Goal: Transaction & Acquisition: Purchase product/service

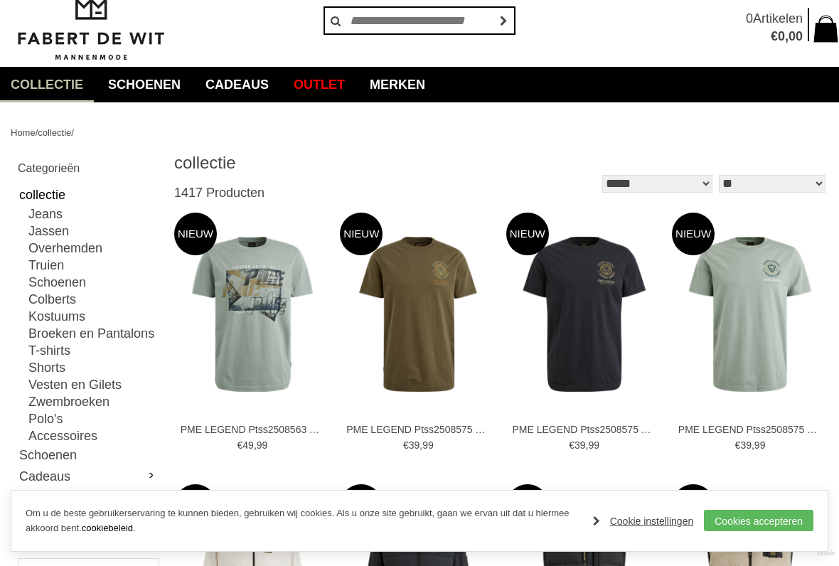
scroll to position [50, 0]
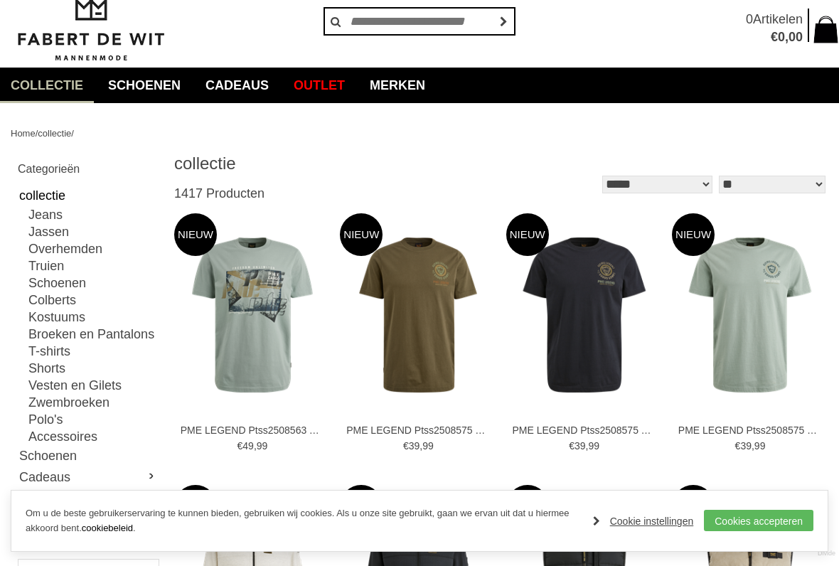
click at [63, 416] on link "Polo's" at bounding box center [92, 419] width 129 height 17
type input "**"
type input "***"
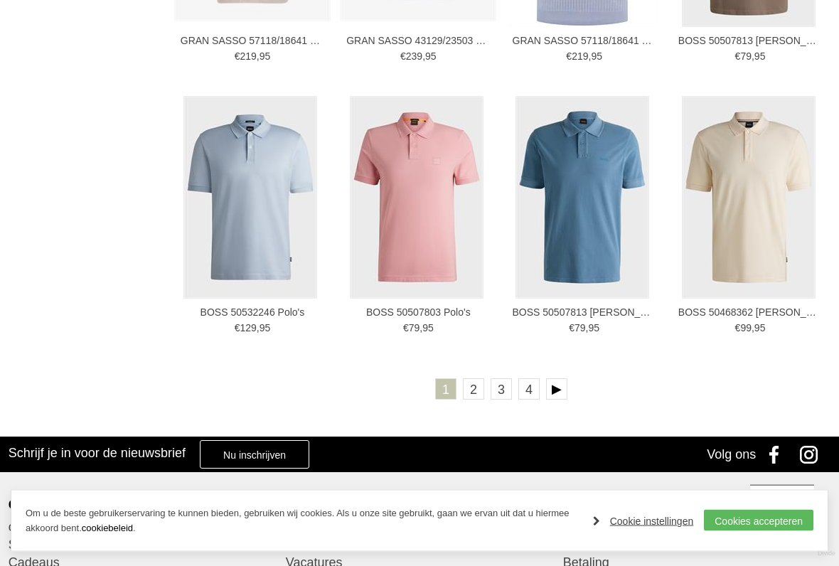
scroll to position [2352, 0]
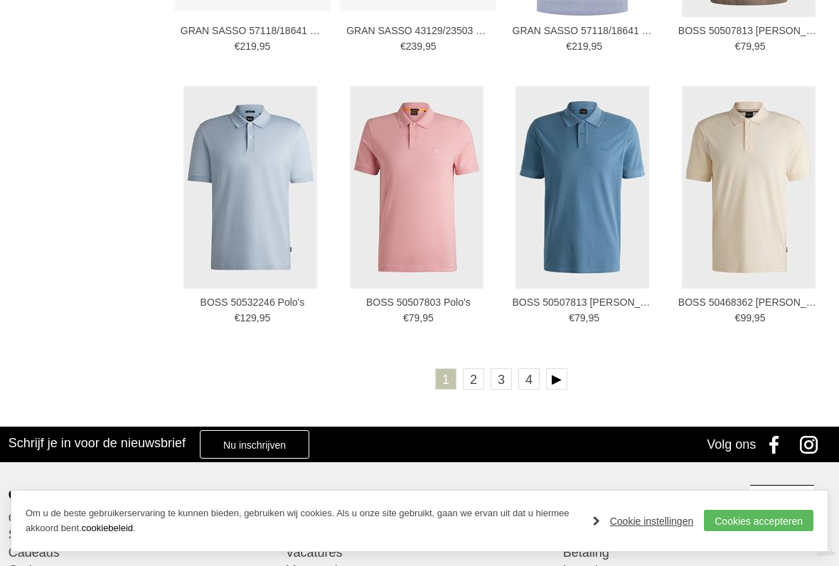
click at [477, 387] on link "2" at bounding box center [473, 378] width 21 height 21
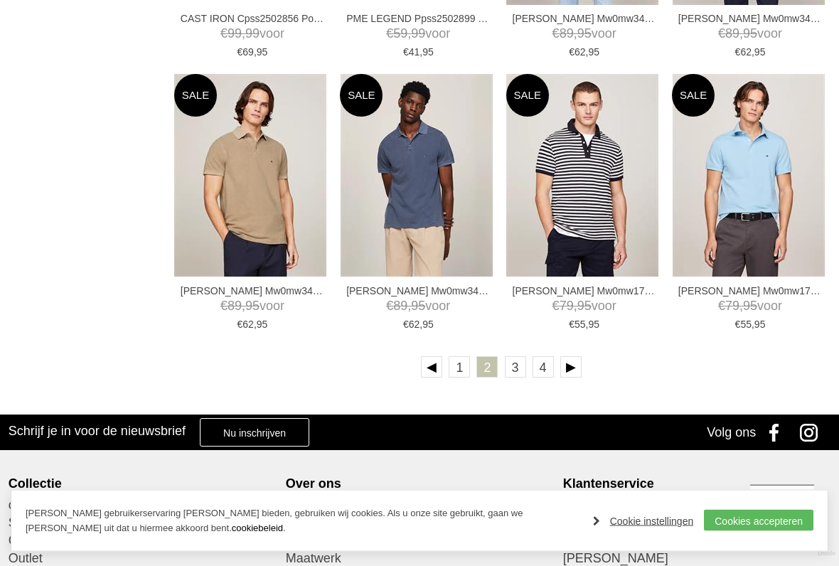
scroll to position [2352, 0]
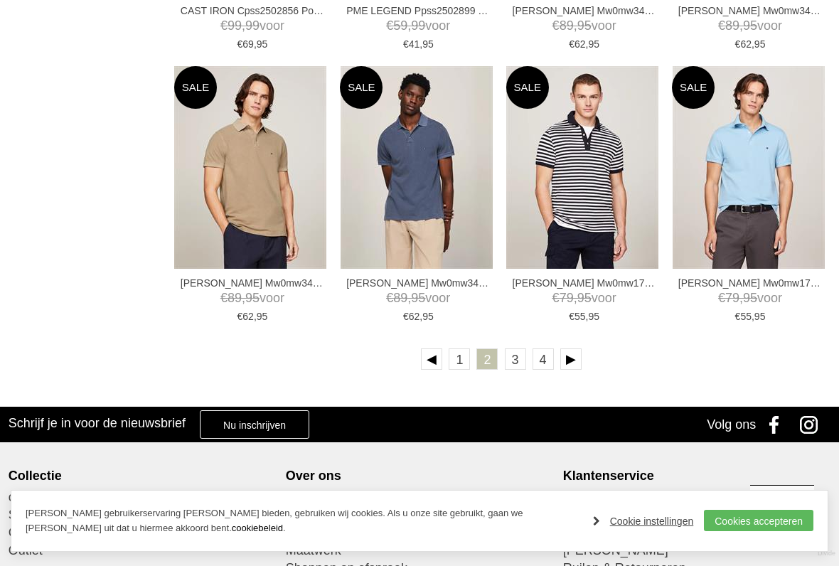
click at [513, 365] on link "3" at bounding box center [515, 358] width 21 height 21
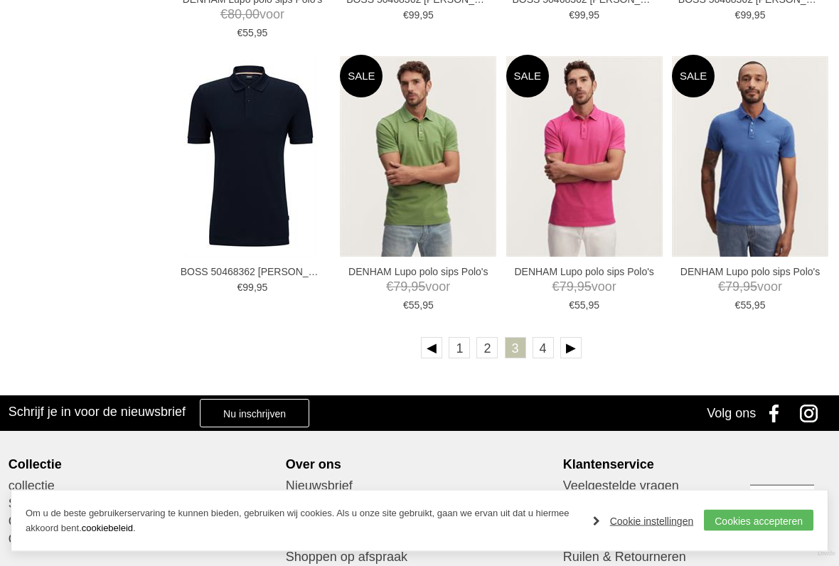
scroll to position [2364, 0]
click at [549, 353] on link "4" at bounding box center [542, 347] width 21 height 21
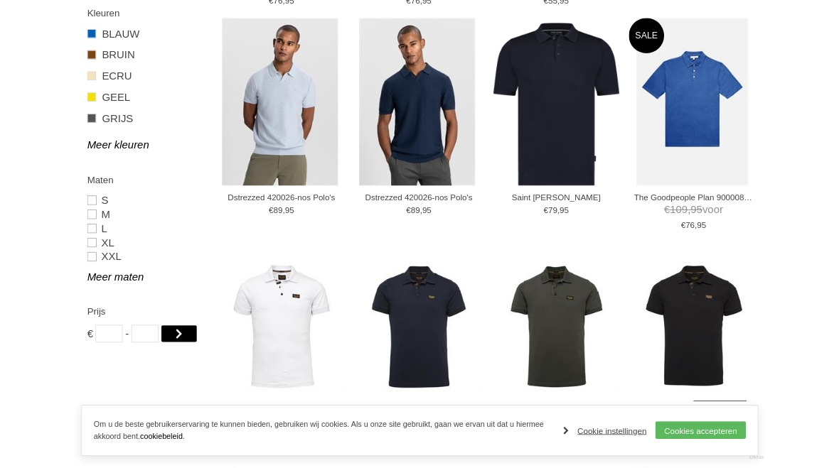
scroll to position [806, 0]
